Goal: Information Seeking & Learning: Learn about a topic

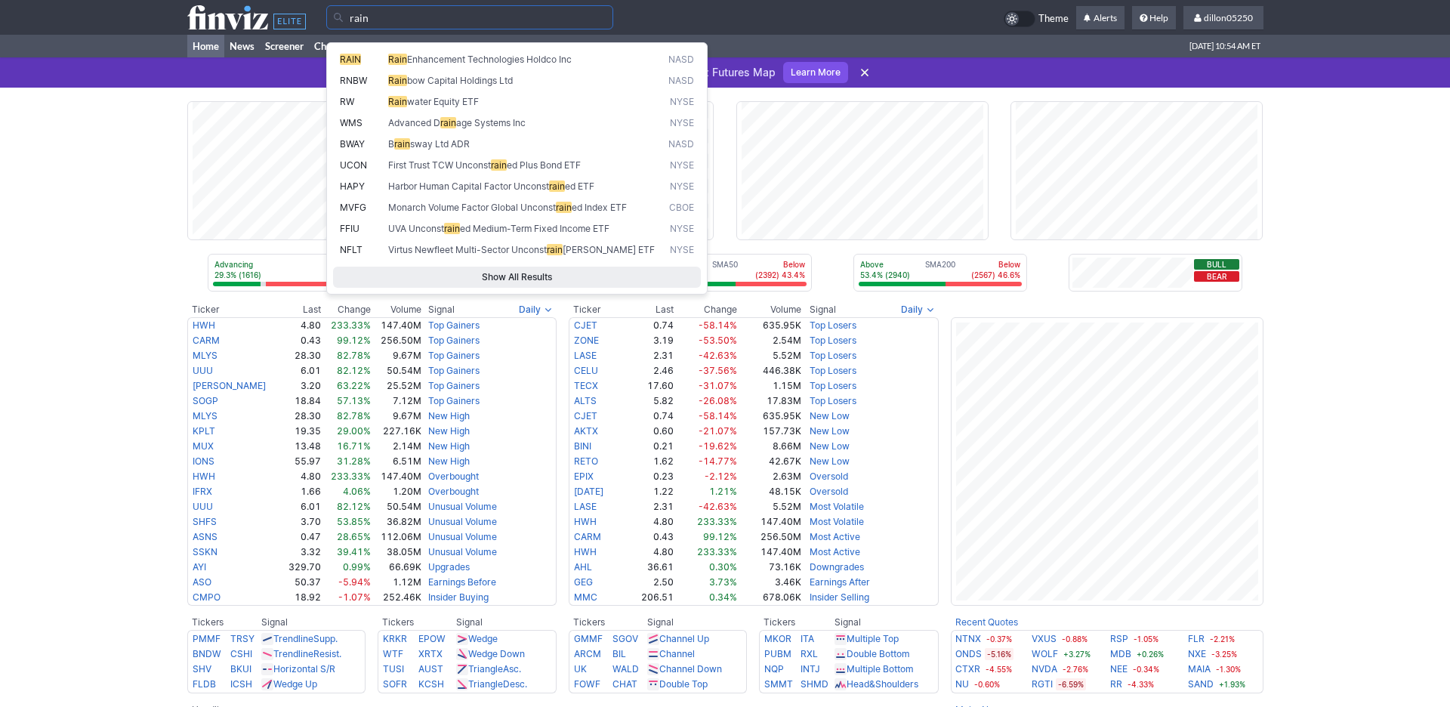
click at [350, 59] on span "RAIN" at bounding box center [350, 59] width 21 height 11
type input "RAIN"
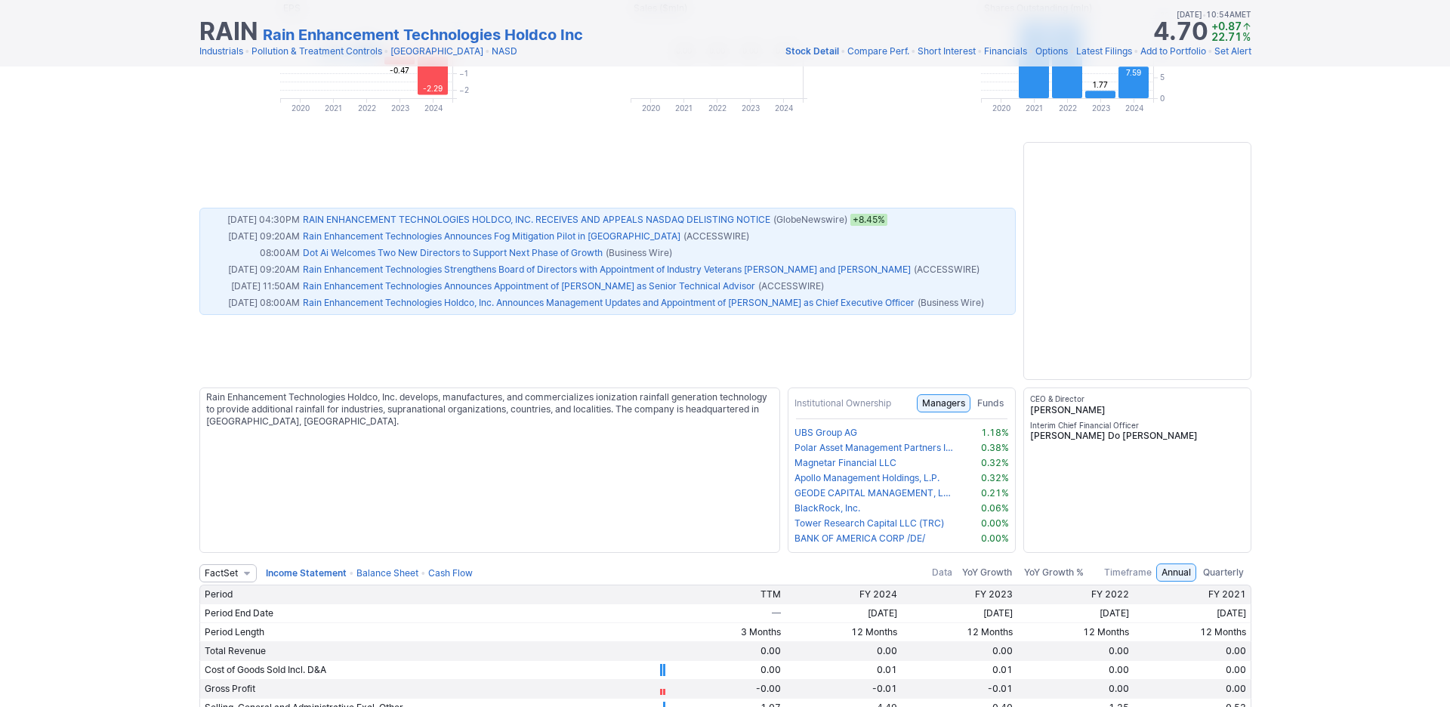
scroll to position [1427, 0]
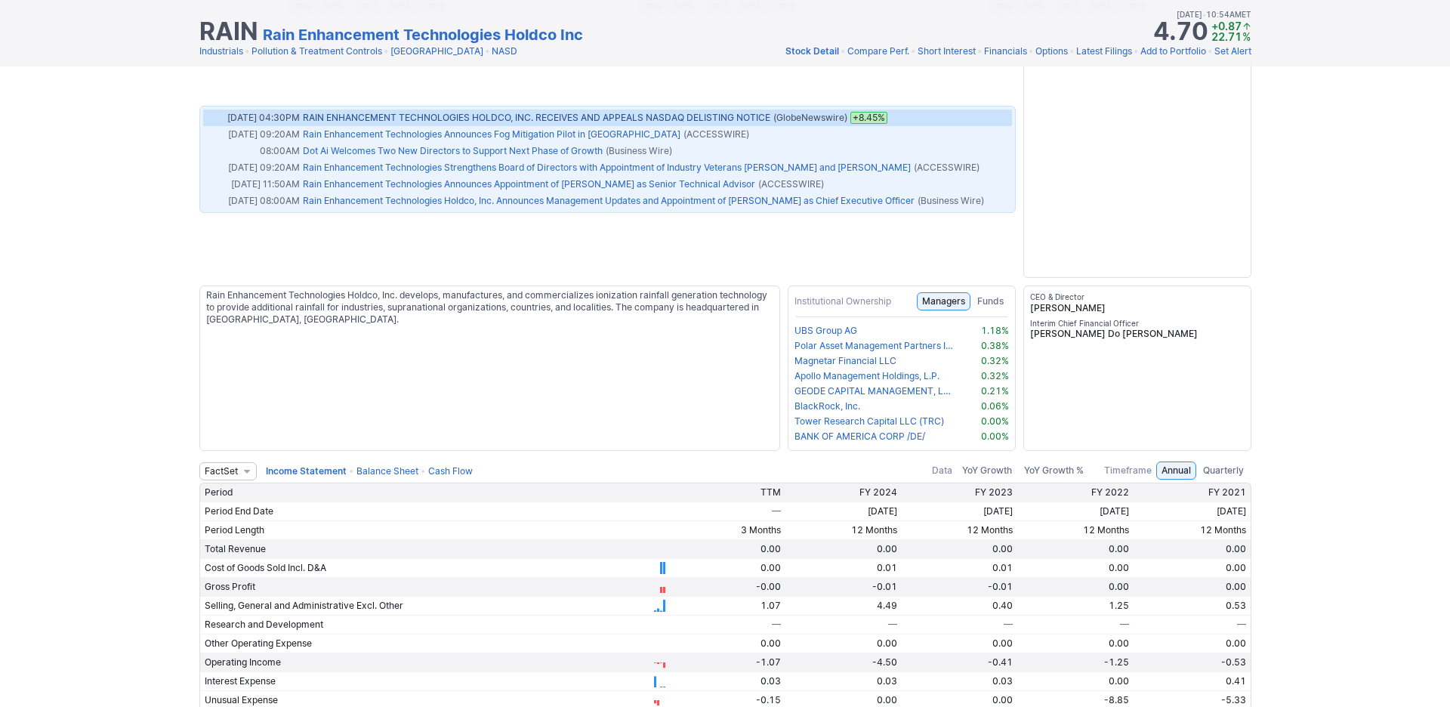
click at [424, 123] on link "RAIN ENHANCEMENT TECHNOLOGIES HOLDCO, INC. RECEIVES AND APPEALS NASDAQ DELISTIN…" at bounding box center [536, 117] width 467 height 11
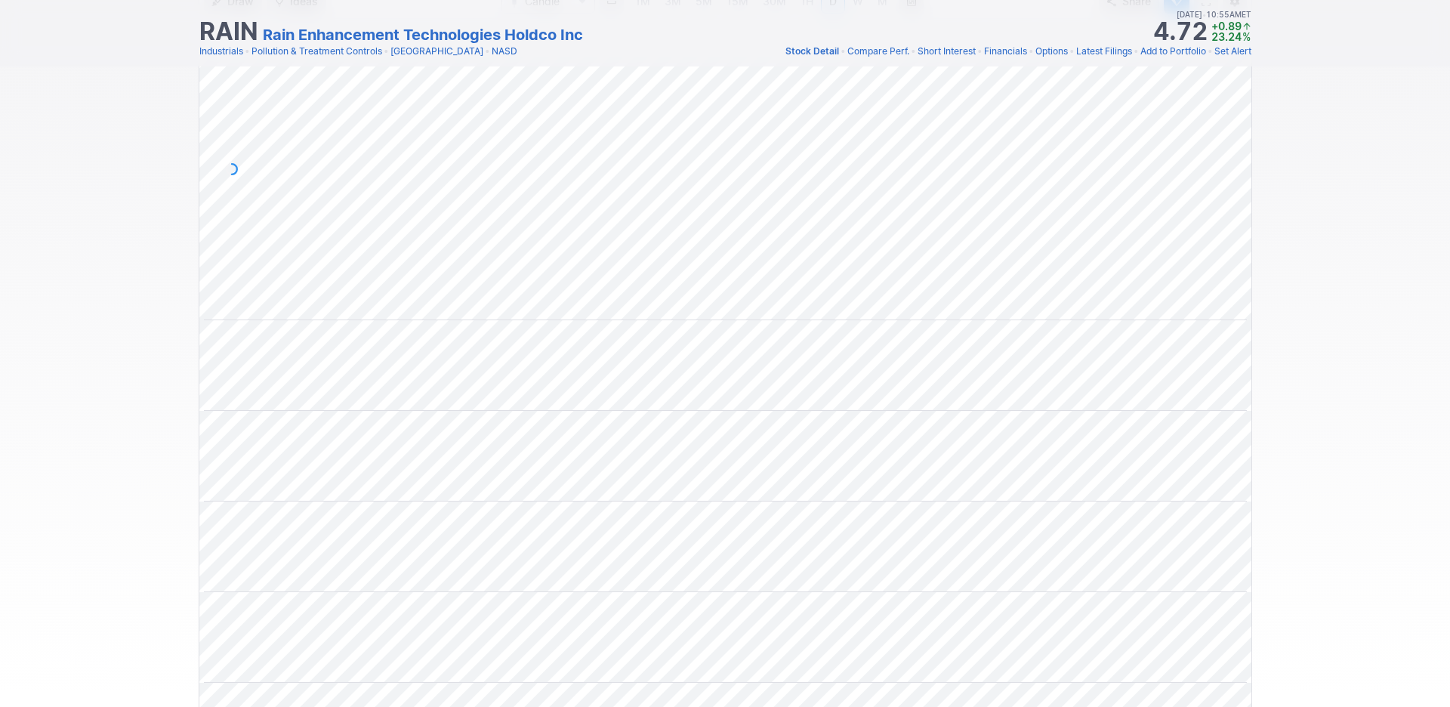
scroll to position [0, 0]
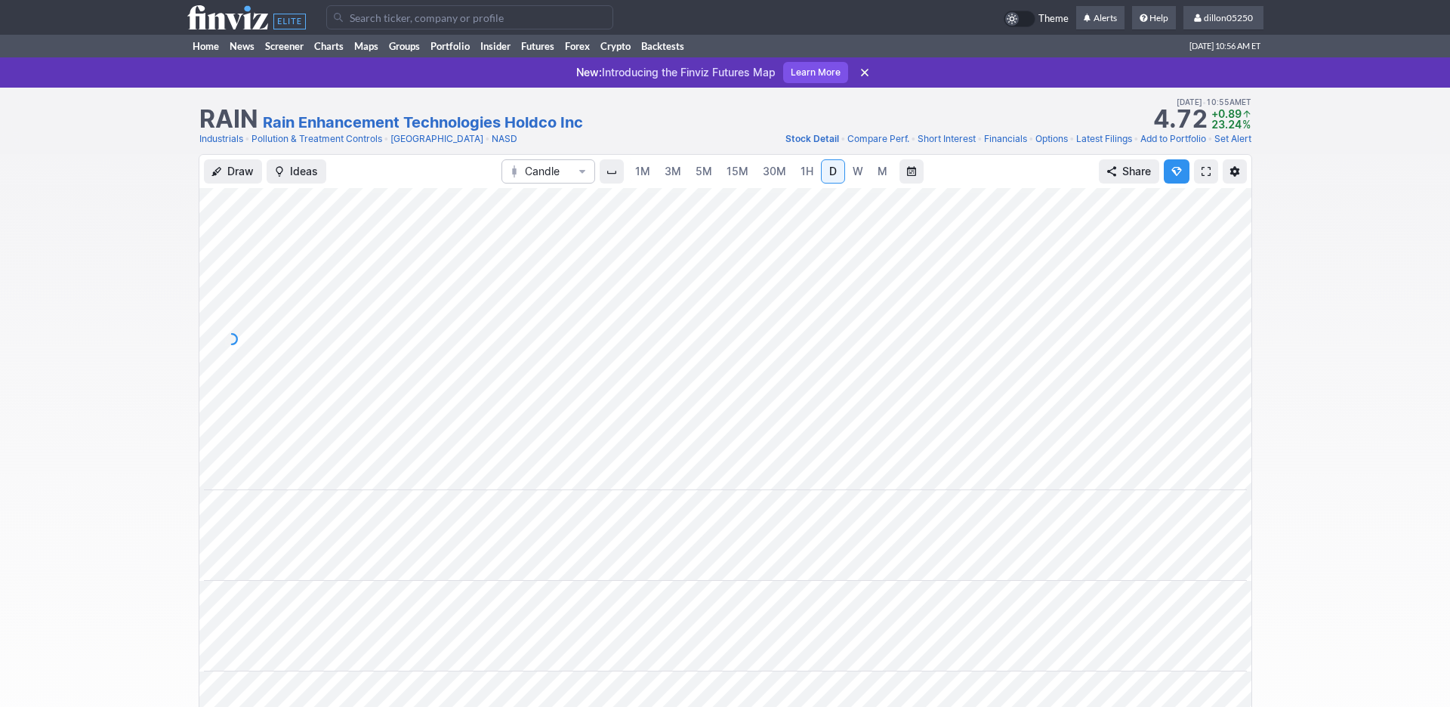
click at [1201, 177] on span at bounding box center [1205, 171] width 9 height 12
click at [212, 57] on link "Home" at bounding box center [205, 46] width 37 height 23
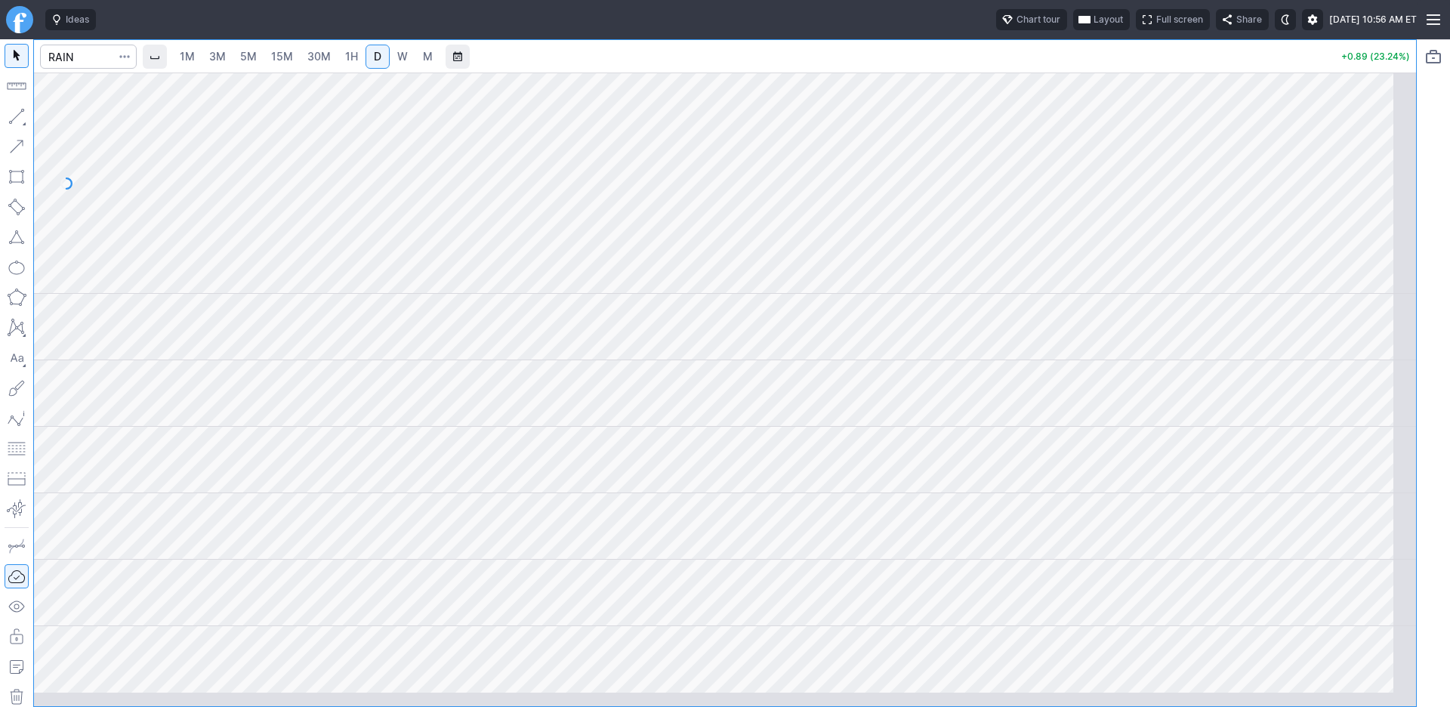
click at [1080, 26] on span "button" at bounding box center [1084, 20] width 9 height 12
click at [971, 65] on button "Layout" at bounding box center [960, 58] width 21 height 21
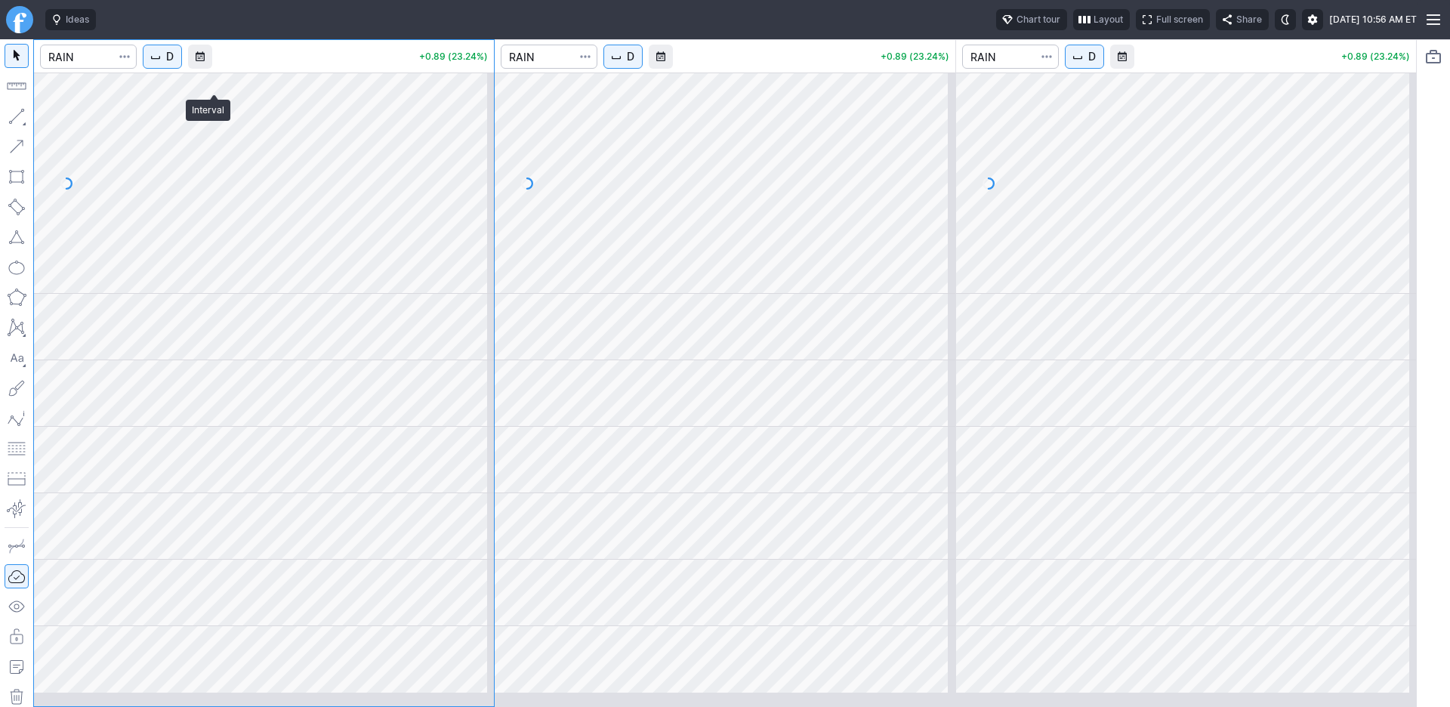
click at [174, 64] on span "D" at bounding box center [170, 56] width 8 height 15
click at [216, 113] on span "1 Minute" at bounding box center [226, 110] width 48 height 15
click at [634, 64] on span "D" at bounding box center [631, 56] width 8 height 15
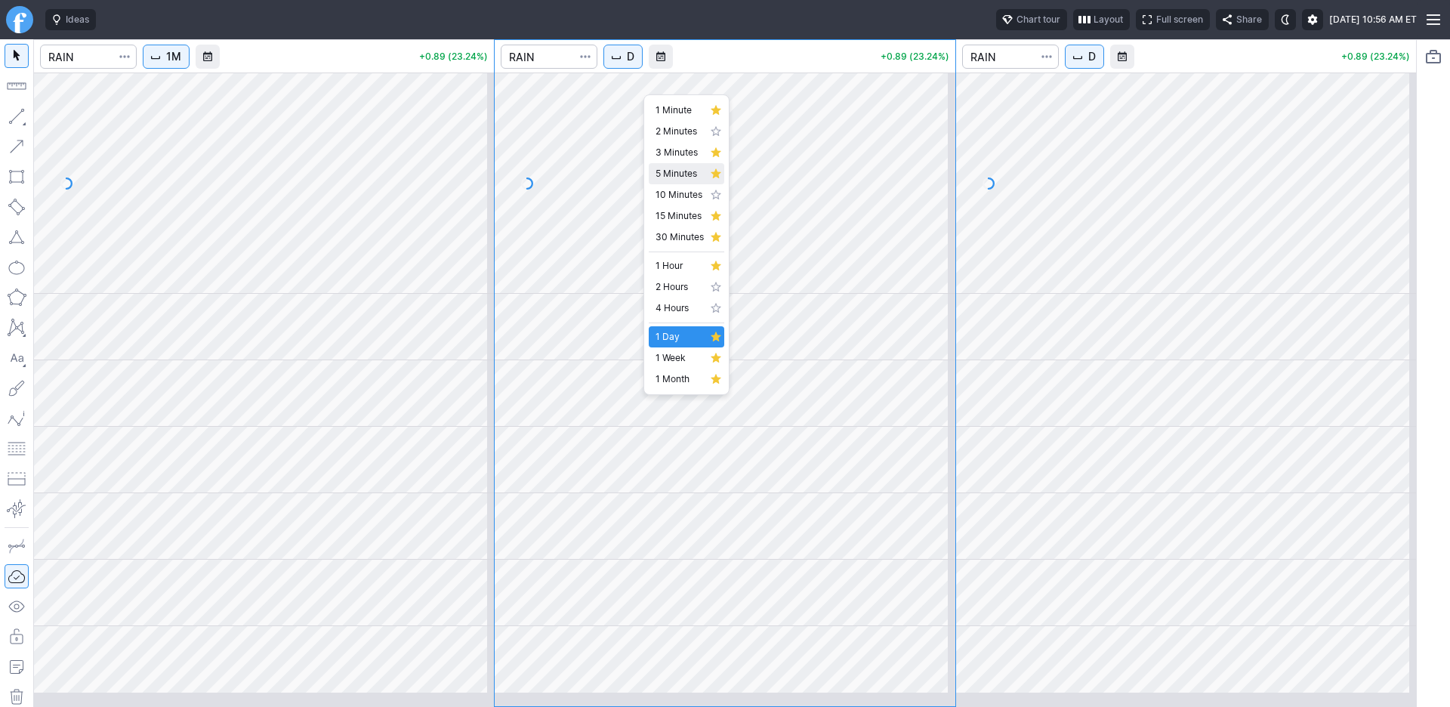
click at [680, 181] on span "5 Minutes" at bounding box center [679, 173] width 48 height 15
click at [1200, 285] on div at bounding box center [1186, 182] width 460 height 221
click at [1200, 282] on button at bounding box center [1193, 273] width 21 height 18
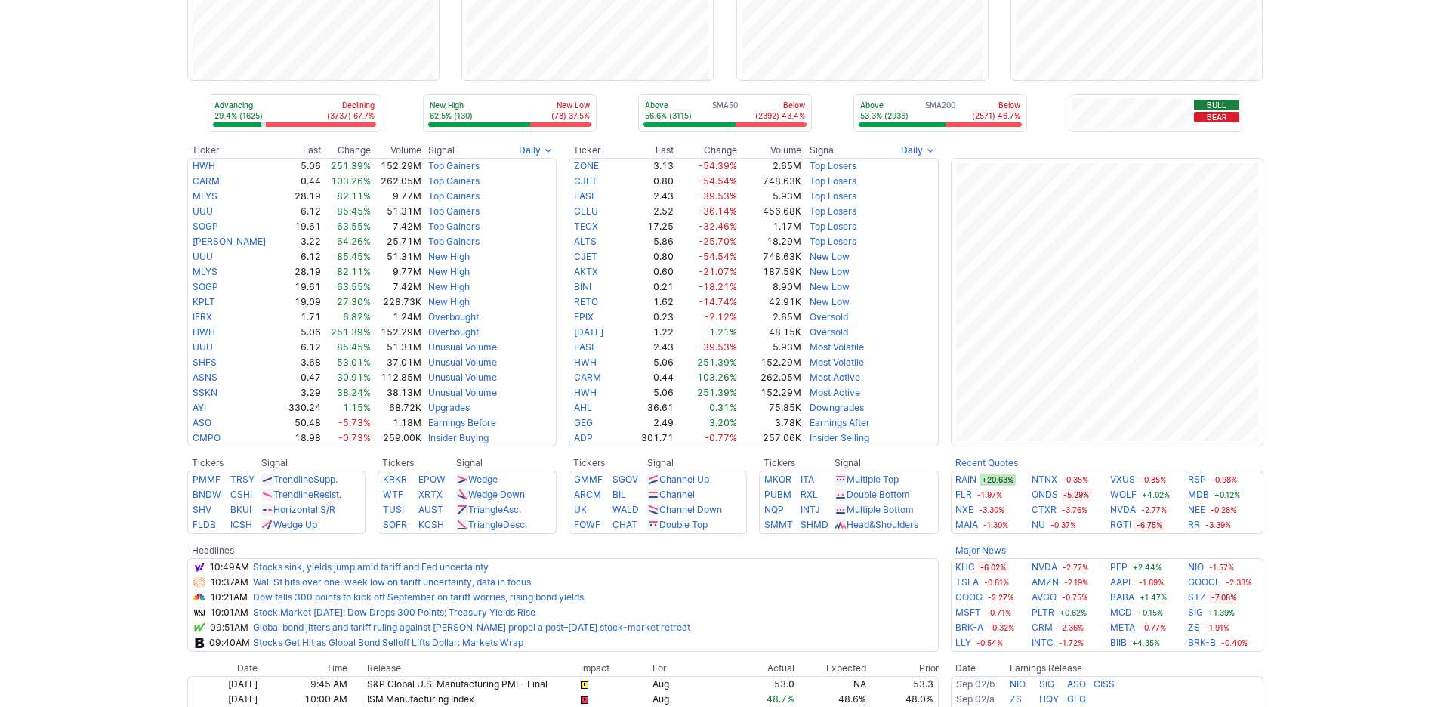
scroll to position [204, 0]
